Goal: Task Accomplishment & Management: Manage account settings

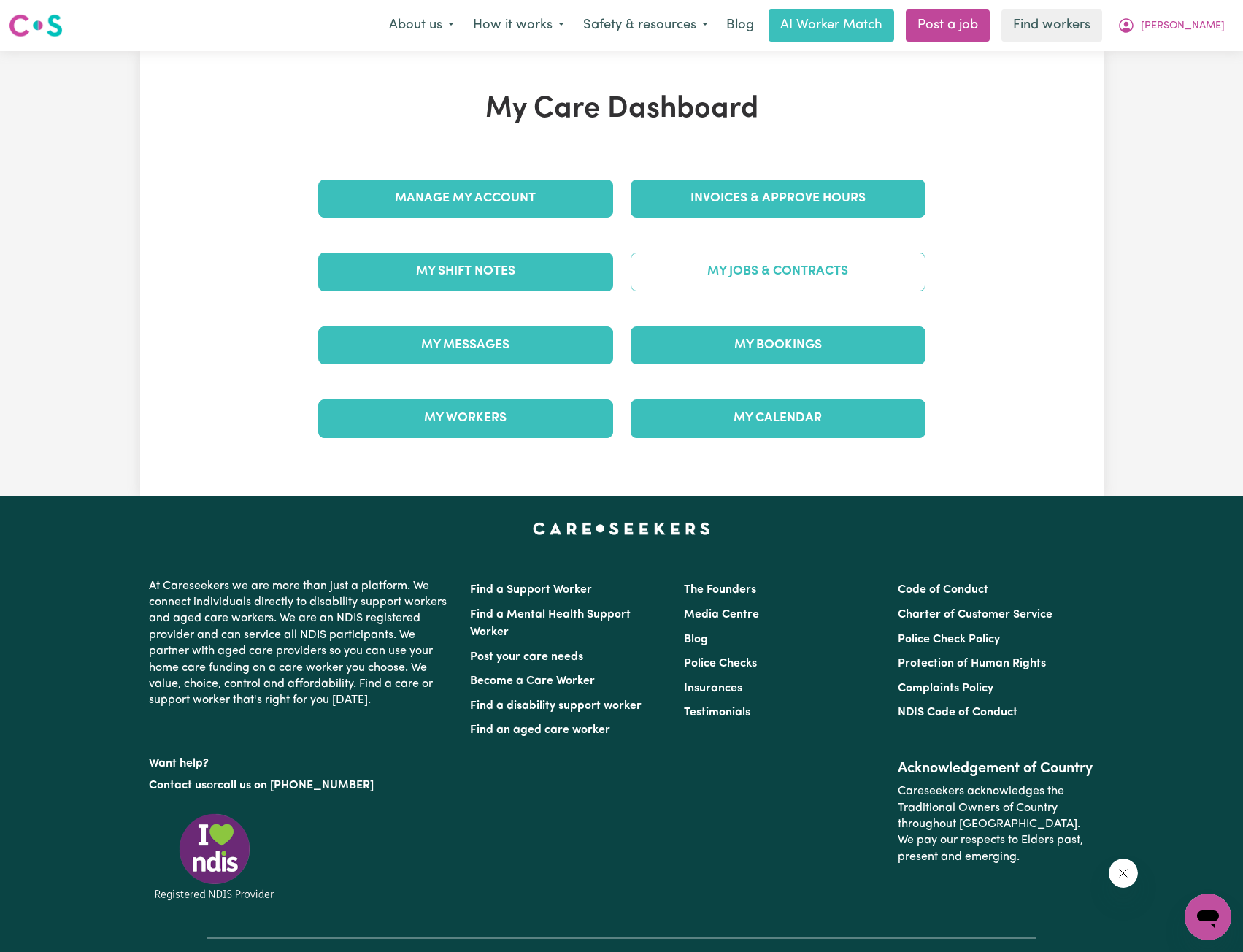
click at [728, 286] on link "My Jobs & Contracts" at bounding box center [778, 271] width 295 height 38
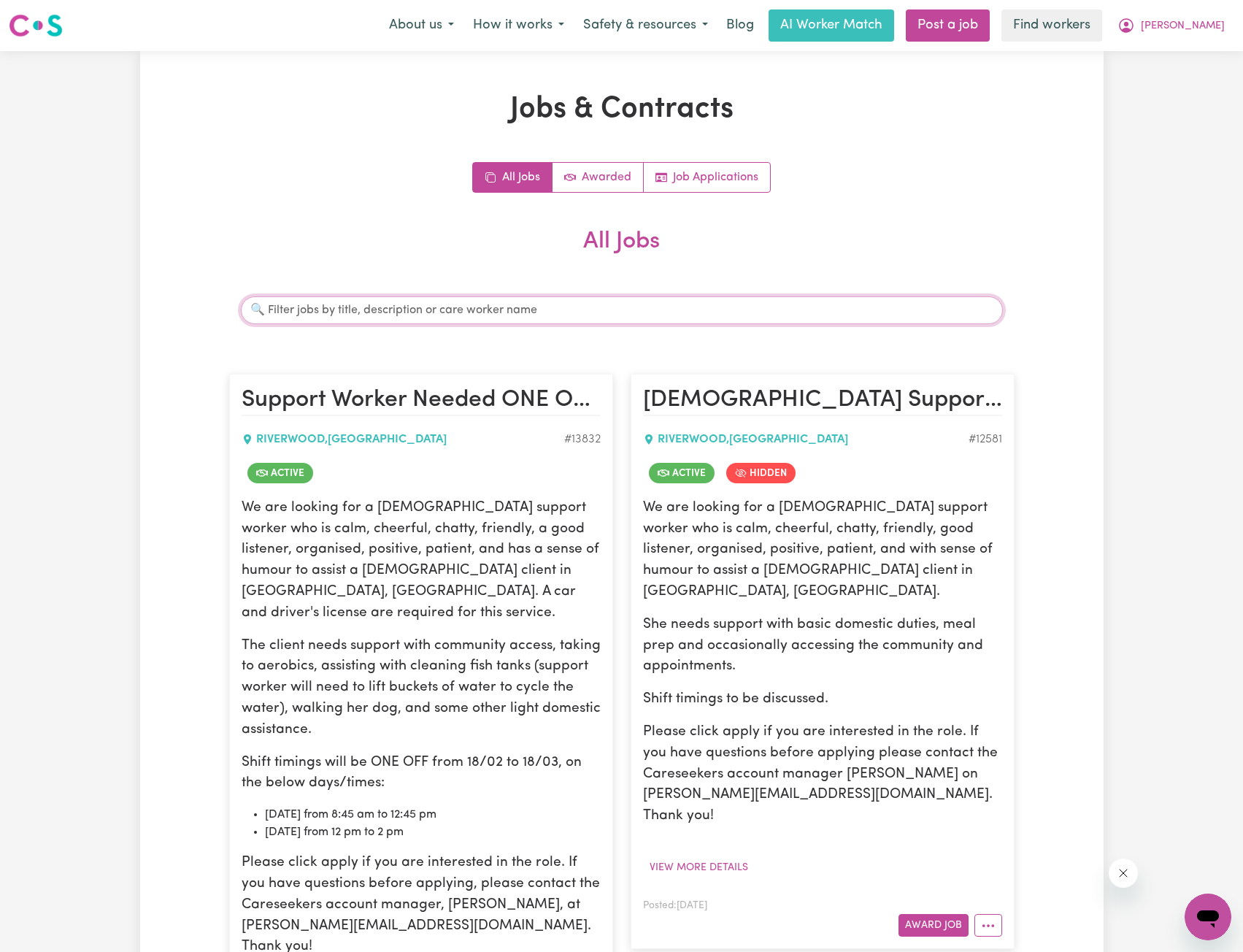
click at [562, 311] on input "Search jobs" at bounding box center [622, 310] width 762 height 28
type input "j"
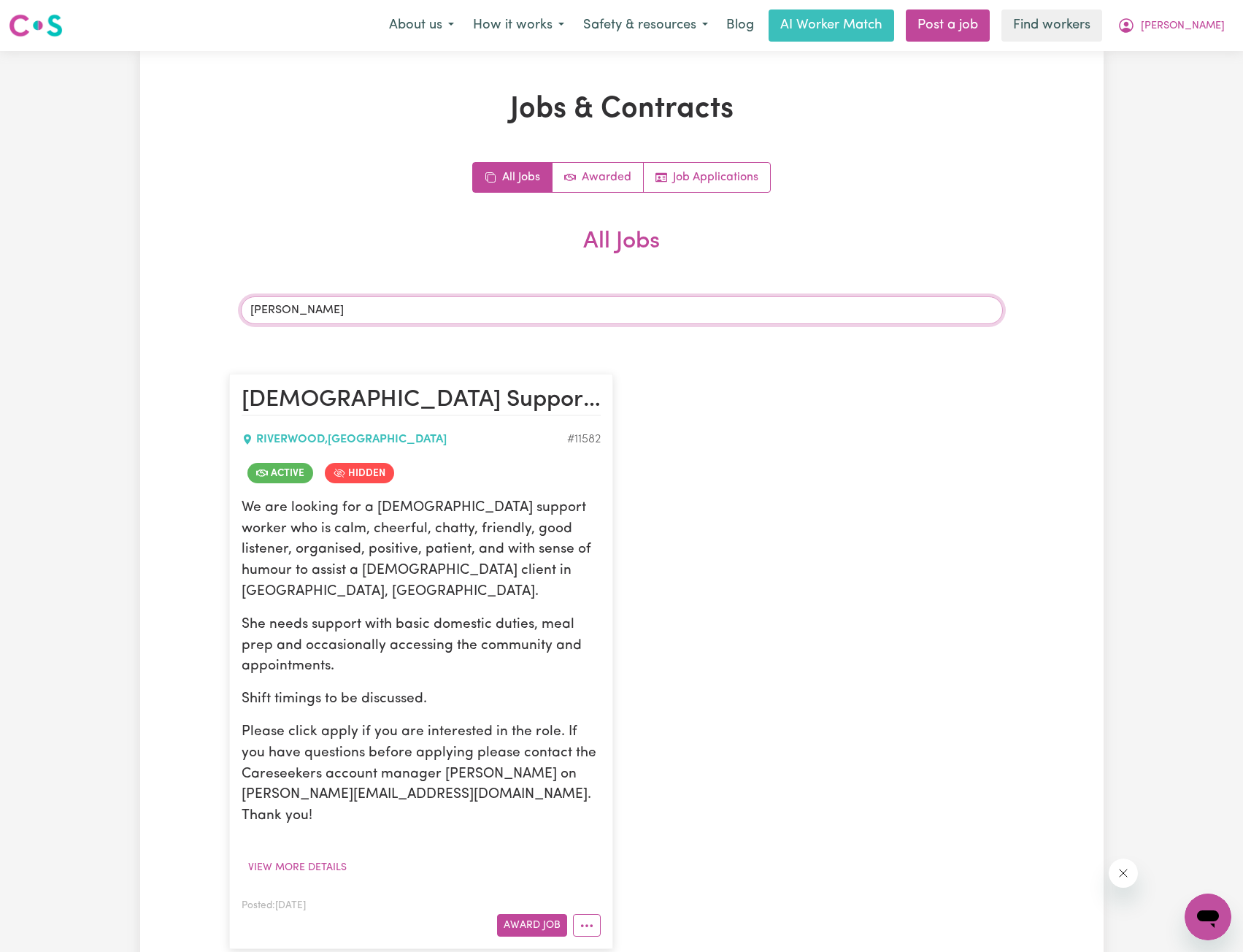
type input "[PERSON_NAME]"
click at [589, 897] on div "Posted: [DATE] Award Job" at bounding box center [421, 917] width 359 height 40
click at [589, 914] on button "More options" at bounding box center [587, 925] width 28 height 22
click at [635, 730] on link "View/Edit Contract" at bounding box center [645, 745] width 142 height 29
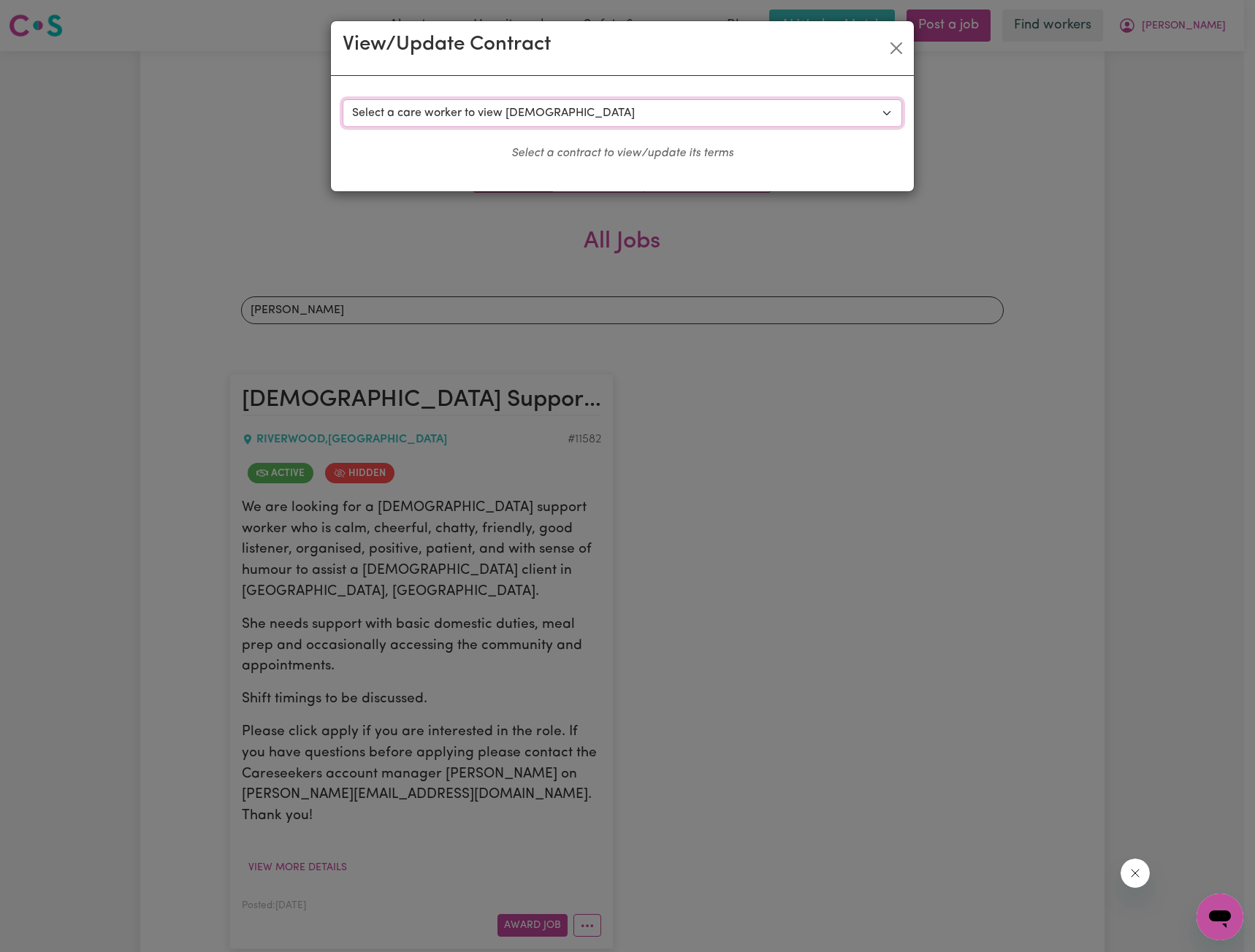
click at [576, 106] on select "Select a care worker to view [DEMOGRAPHIC_DATA] #8681 - [PERSON_NAME] S (contra…" at bounding box center [622, 113] width 559 height 28
select select "8293"
click at [343, 99] on select "Select a care worker to view [DEMOGRAPHIC_DATA] #8681 - [PERSON_NAME] S (contra…" at bounding box center [622, 113] width 559 height 28
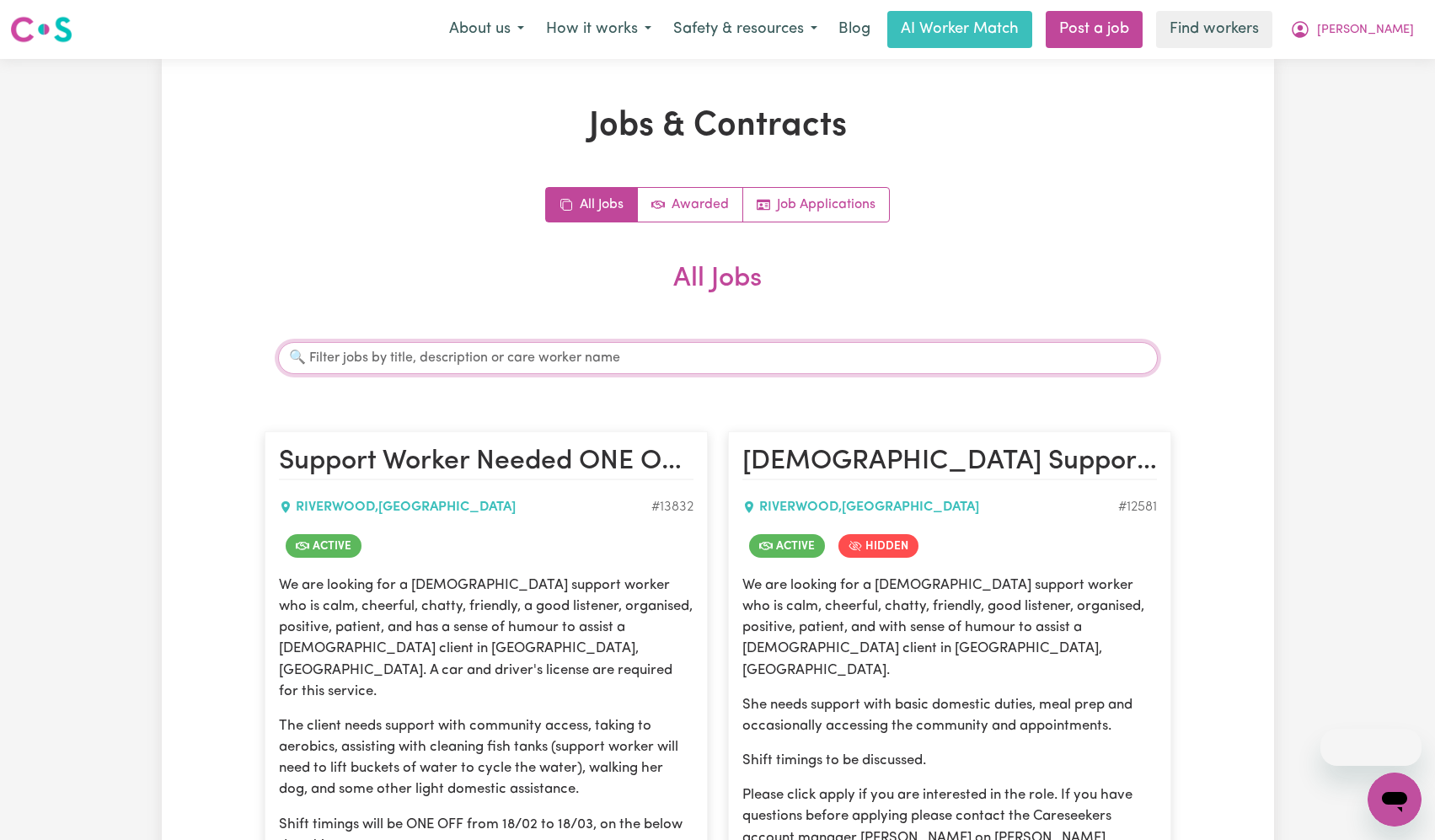
click at [592, 345] on input "Search jobs" at bounding box center [718, 358] width 880 height 32
type input "[PERSON_NAME]"
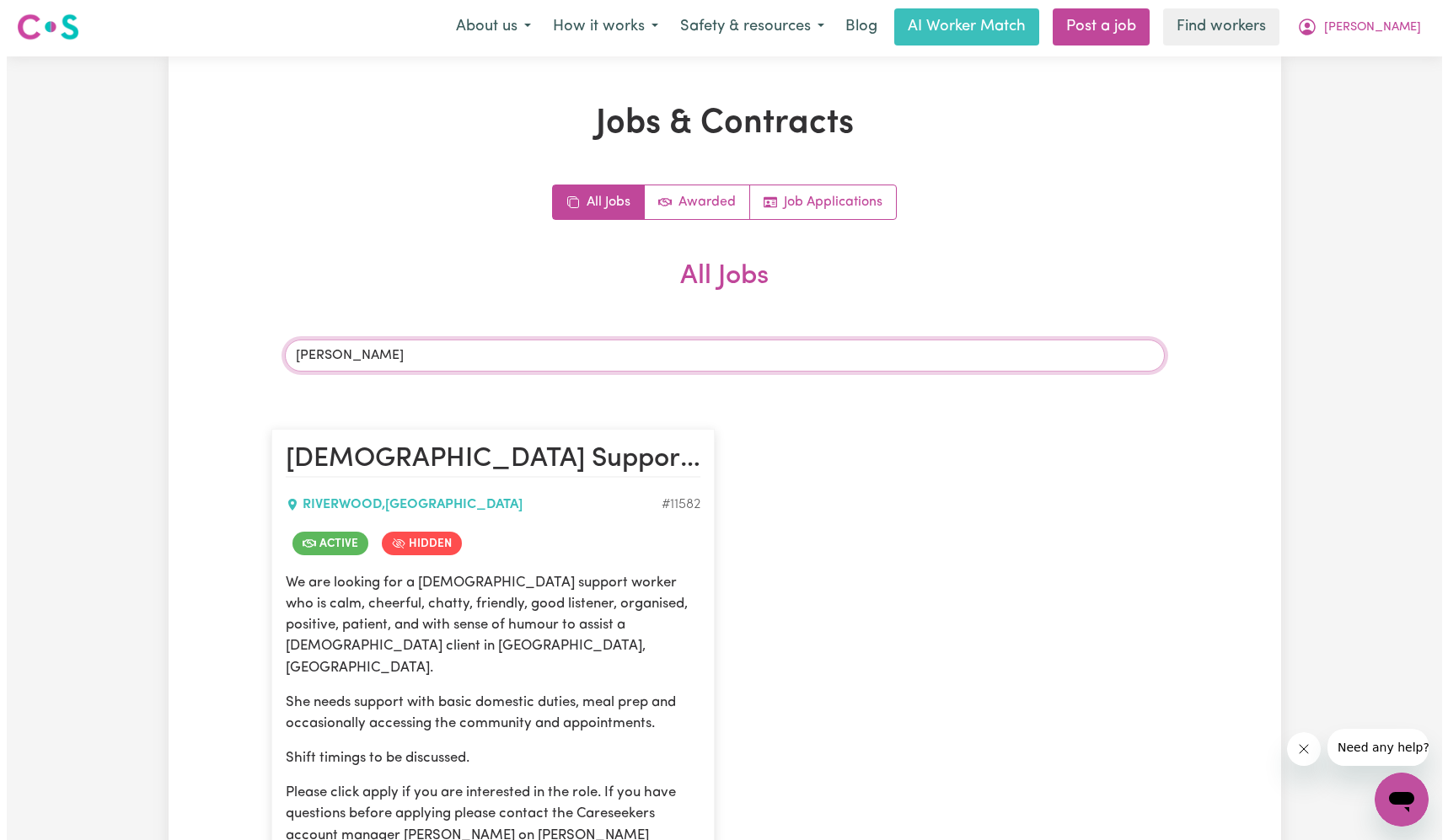
scroll to position [421, 0]
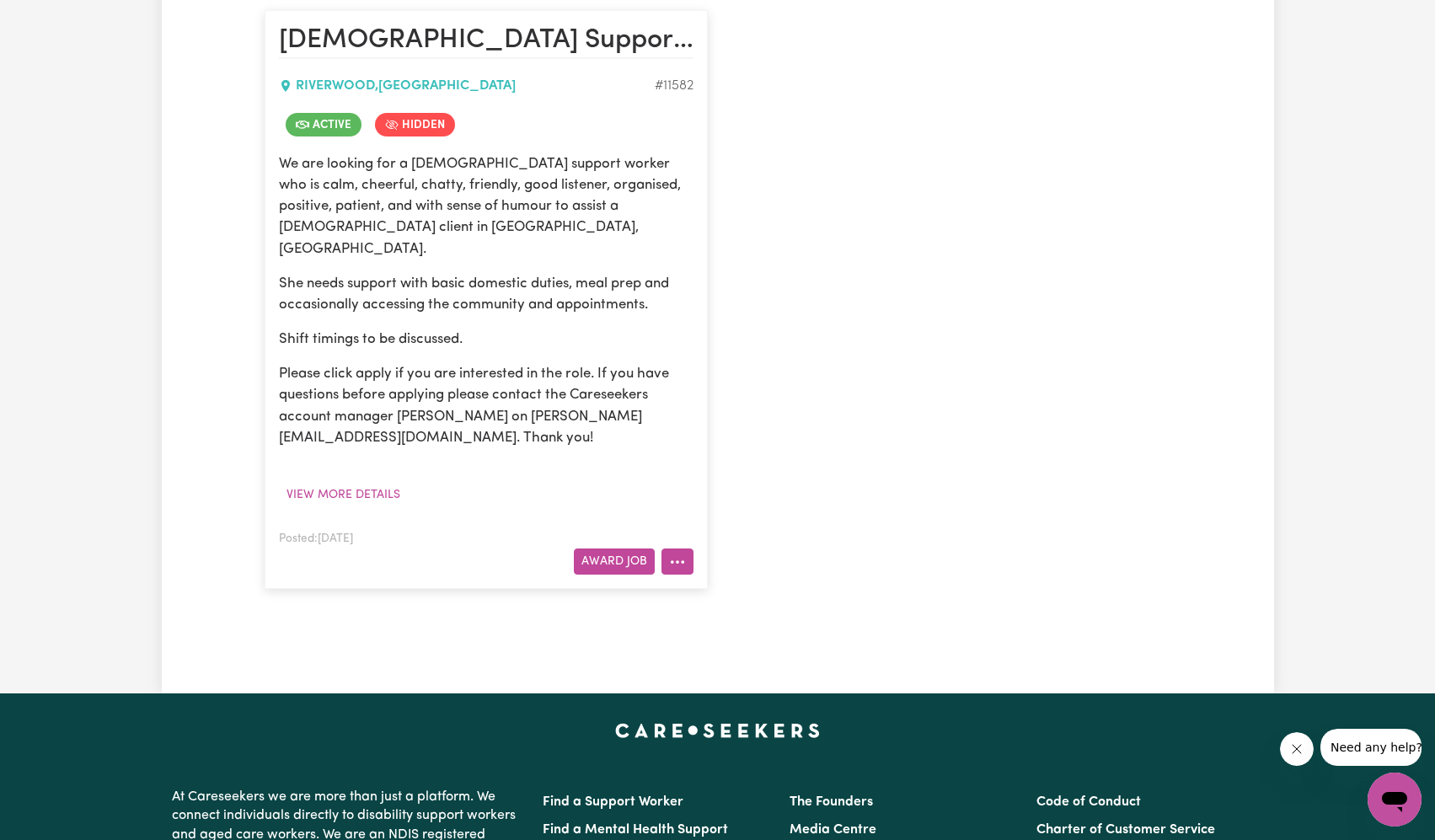
click at [663, 548] on button "More options" at bounding box center [677, 561] width 32 height 26
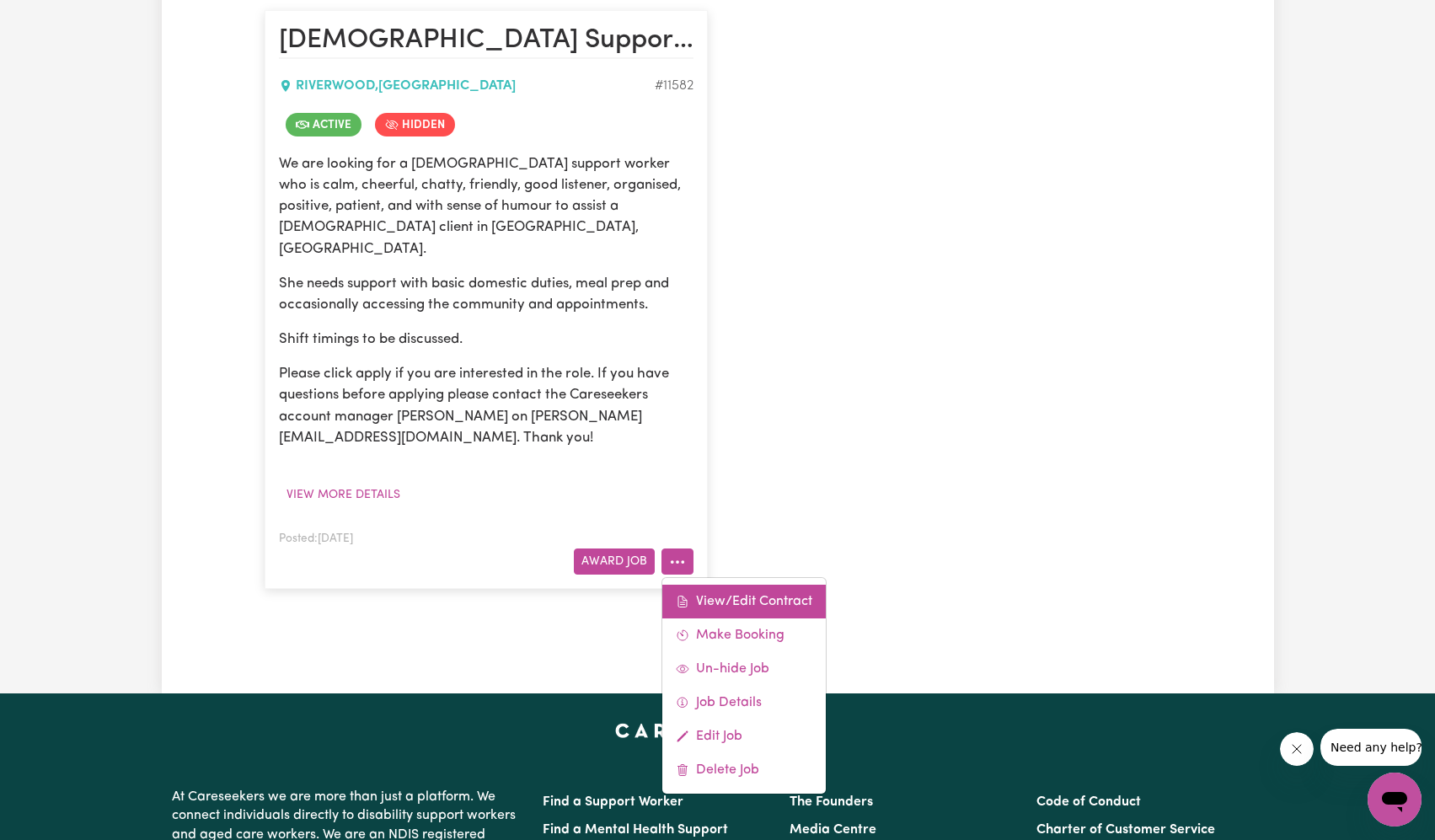
click at [701, 585] on link "View/Edit Contract" at bounding box center [744, 602] width 164 height 34
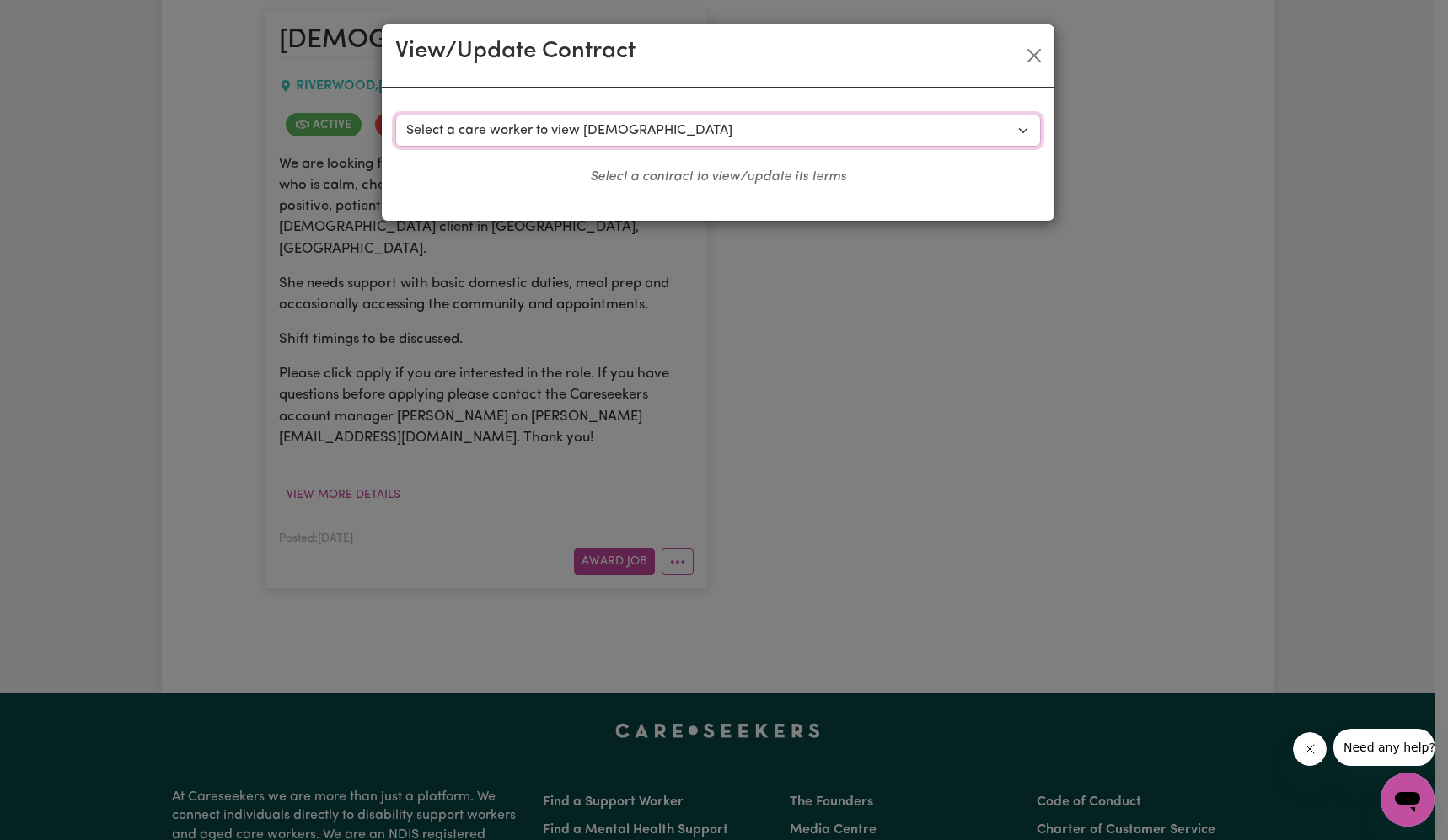
click at [542, 121] on select "Select a care worker to view [DEMOGRAPHIC_DATA] #8681 - [PERSON_NAME] (contract…" at bounding box center [718, 131] width 645 height 32
select select "8293"
click at [396, 115] on select "Select a care worker to view [DEMOGRAPHIC_DATA] #8681 - [PERSON_NAME] (contract…" at bounding box center [718, 131] width 645 height 32
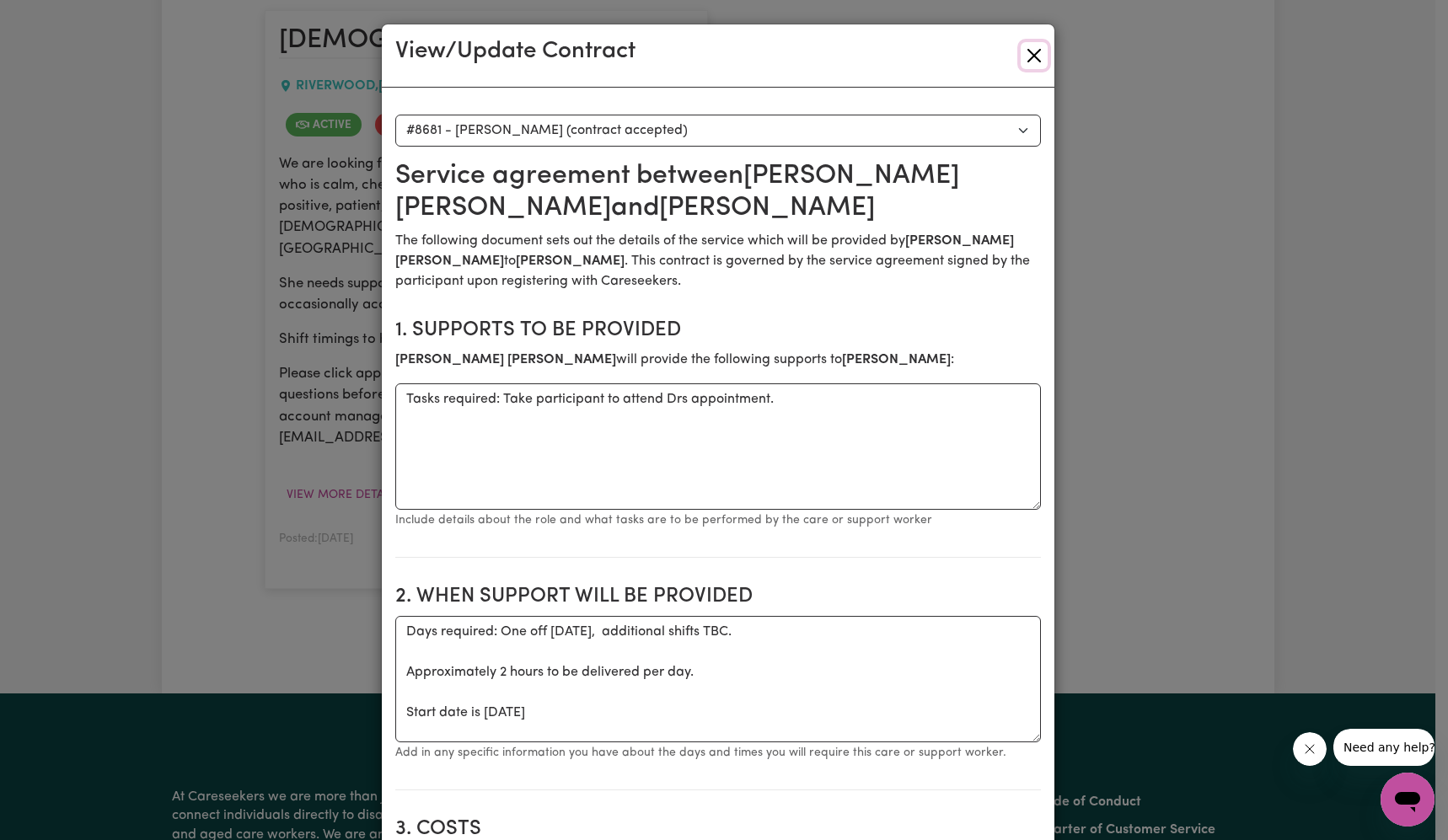
click at [1033, 52] on button "Close" at bounding box center [1034, 55] width 27 height 27
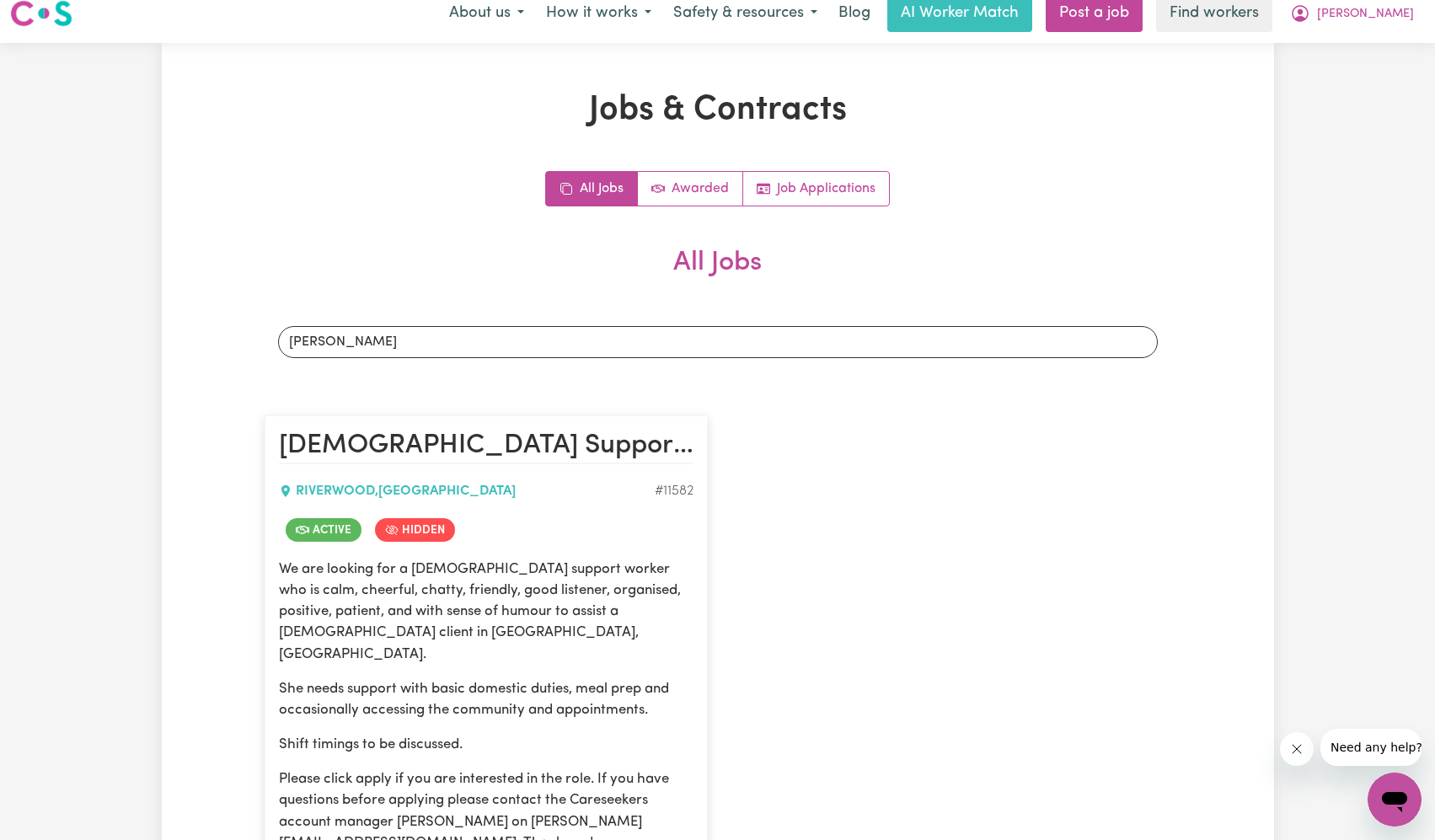
scroll to position [0, 0]
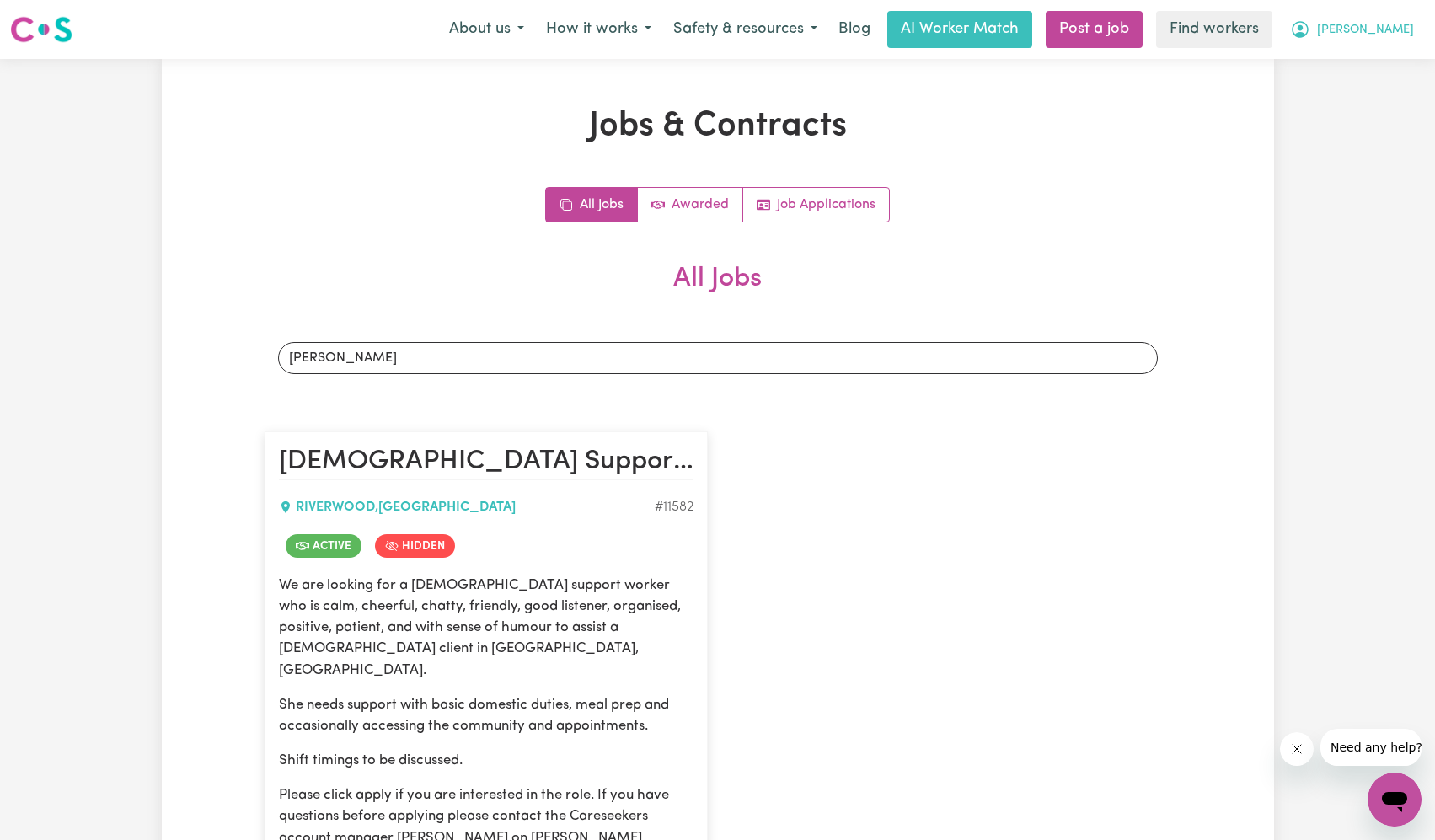
click at [1388, 14] on button "[PERSON_NAME]" at bounding box center [1352, 29] width 146 height 36
click at [1368, 93] on link "Logout" at bounding box center [1358, 97] width 133 height 32
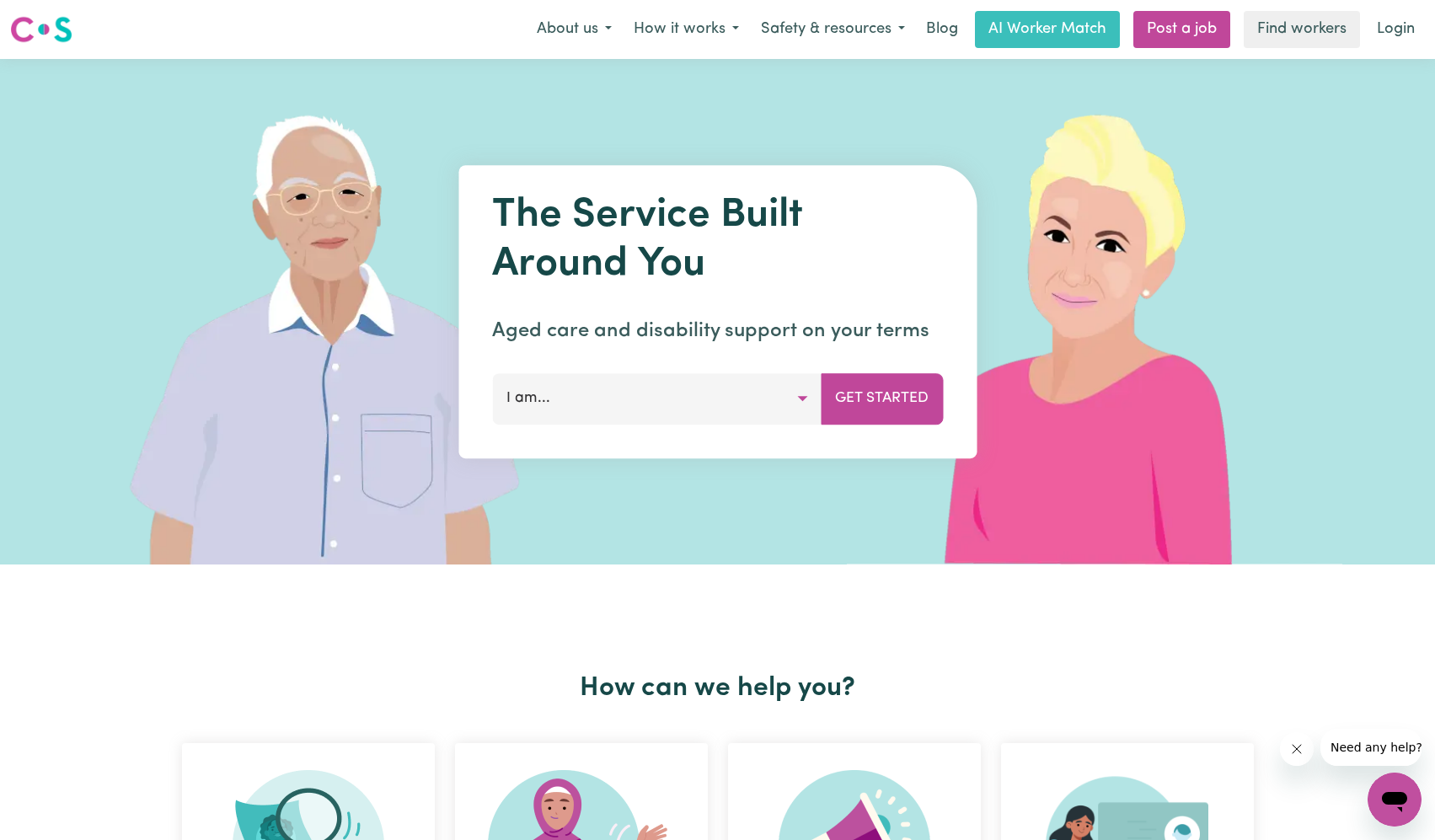
click at [1383, 28] on link "Login" at bounding box center [1396, 29] width 58 height 37
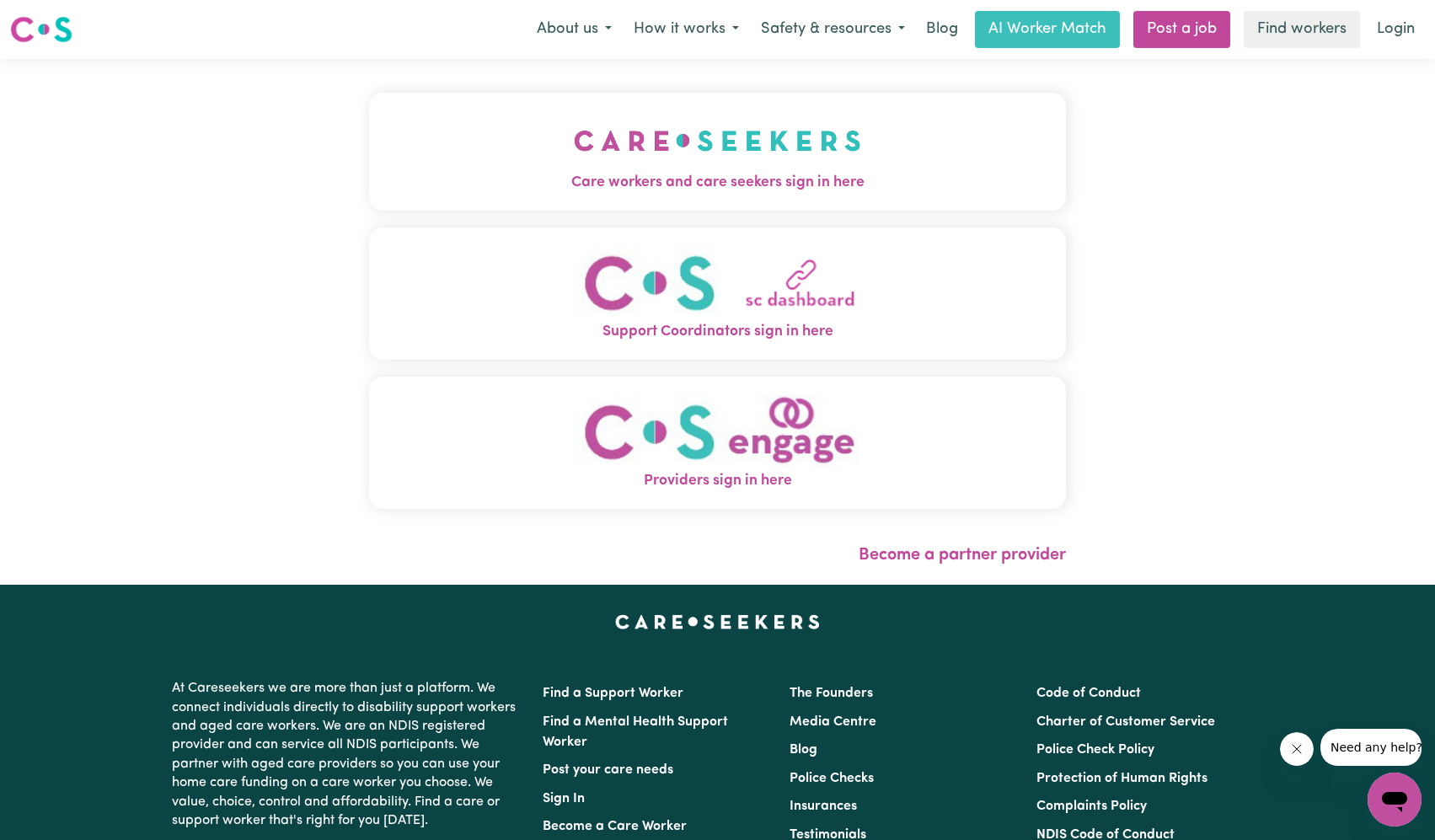
click at [660, 156] on button "Care workers and care seekers sign in here" at bounding box center [718, 151] width 698 height 118
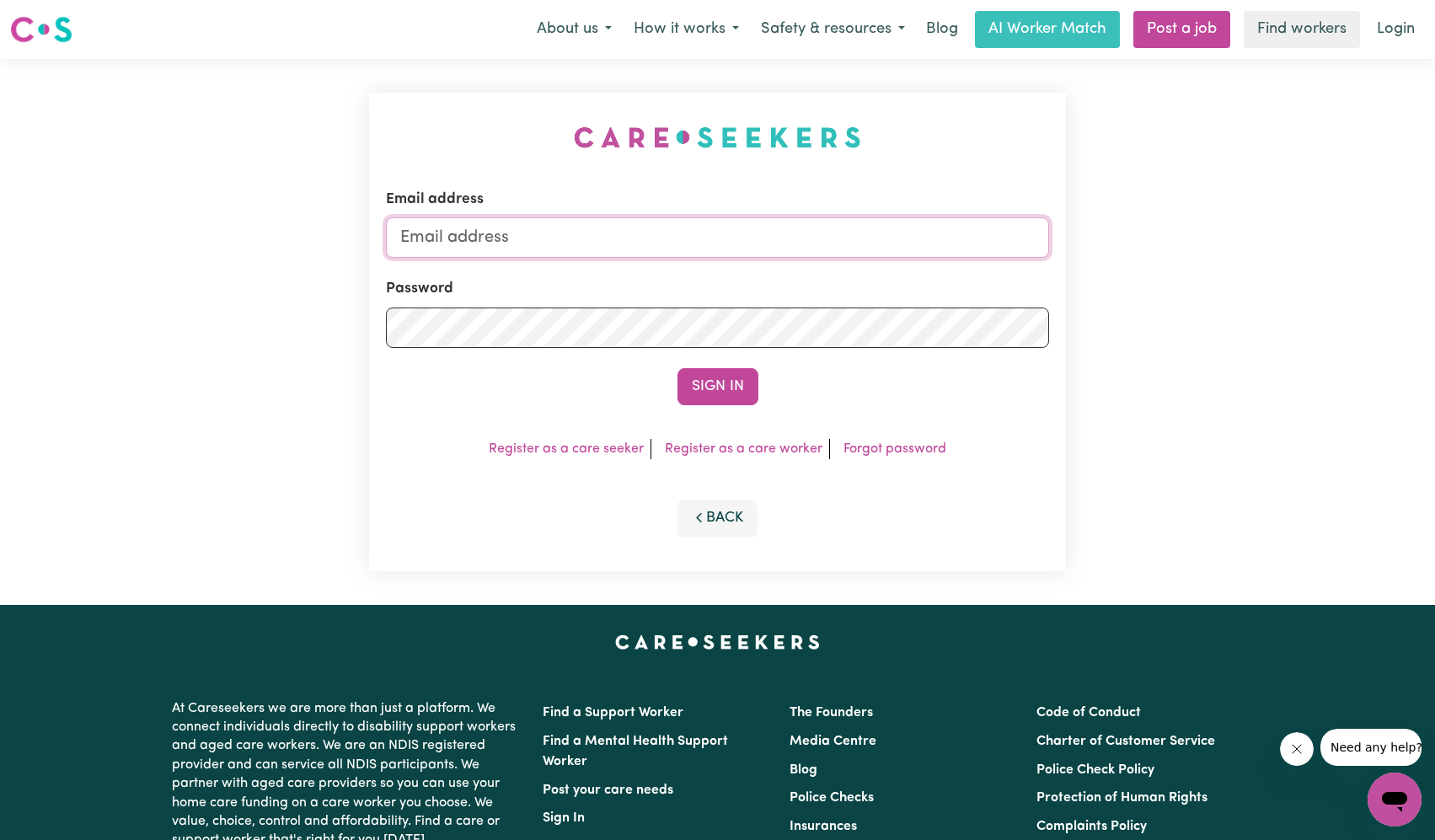
drag, startPoint x: 930, startPoint y: 218, endPoint x: 919, endPoint y: 219, distance: 11.0
click at [930, 218] on input "Email address" at bounding box center [718, 237] width 664 height 40
drag, startPoint x: 488, startPoint y: 235, endPoint x: 862, endPoint y: 265, distance: 375.2
click at [856, 265] on form "Email address superuser~ethan@careseekers.com.au Password Sign In" at bounding box center [718, 297] width 664 height 217
type input "superuser~lanspectrumx@gmail.com"
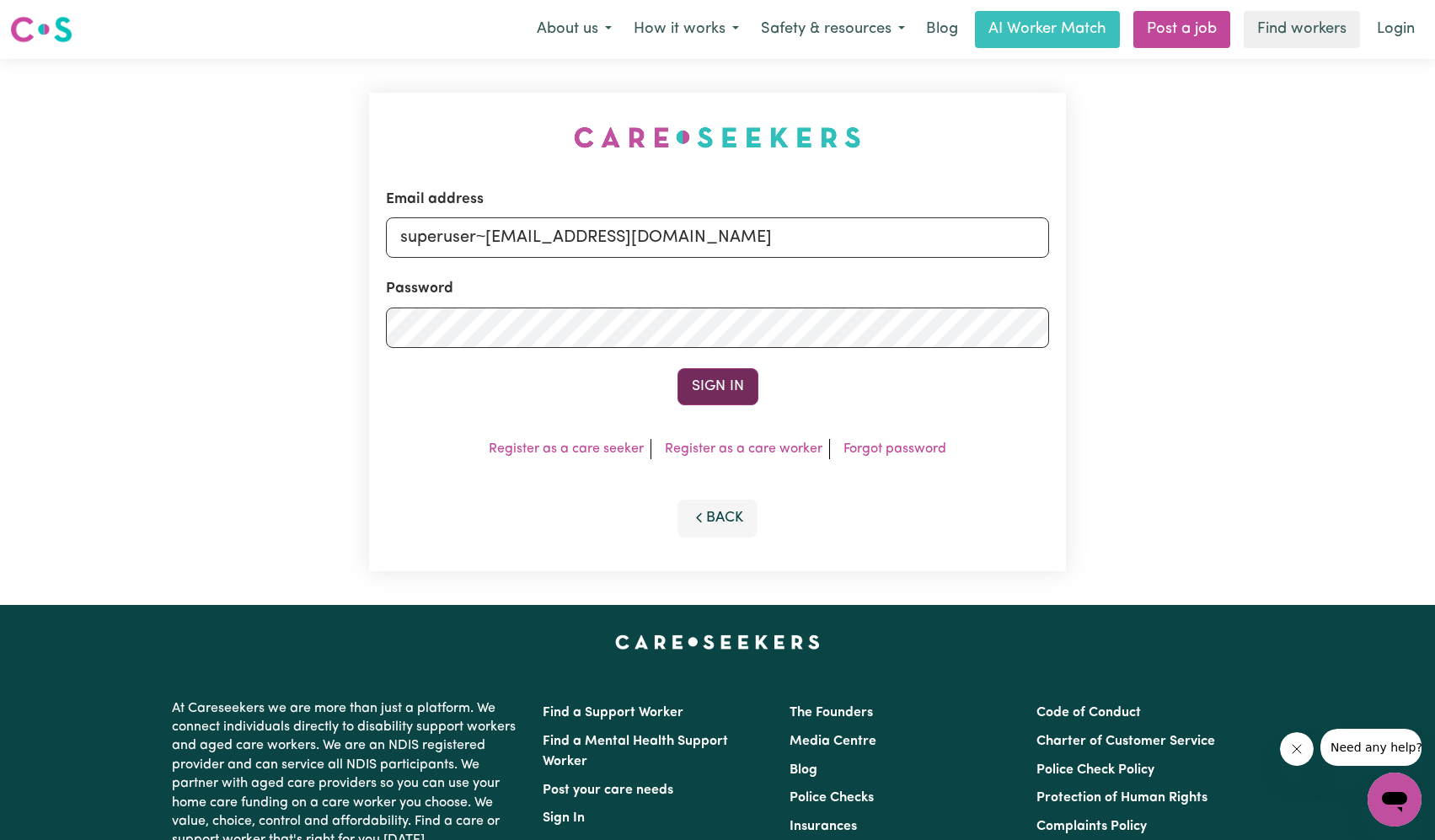
click at [714, 388] on button "Sign In" at bounding box center [718, 387] width 81 height 37
